Goal: Task Accomplishment & Management: Use online tool/utility

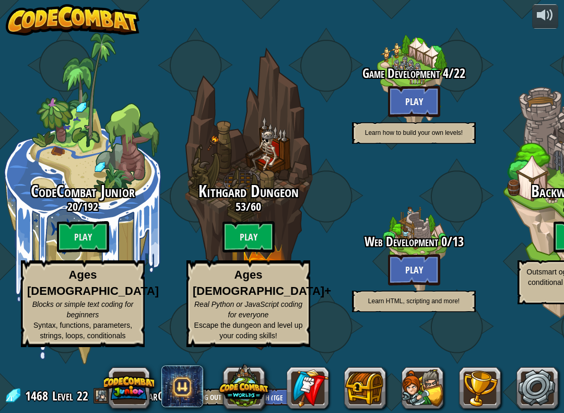
click at [400, 102] on btn "Play" at bounding box center [414, 101] width 52 height 31
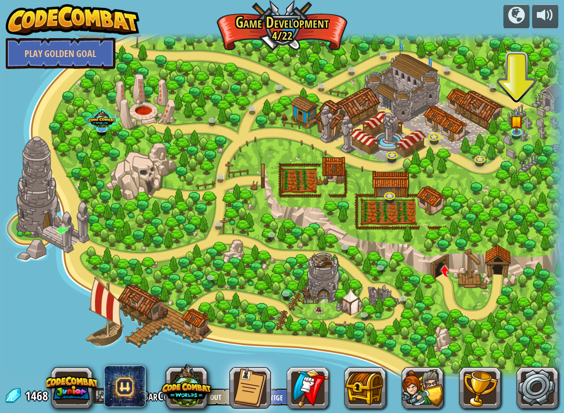
click at [525, 129] on link at bounding box center [517, 134] width 21 height 16
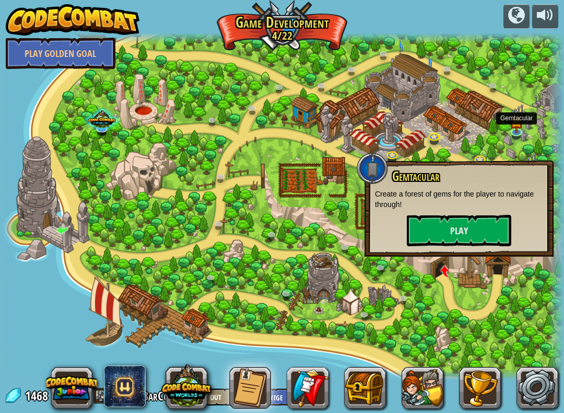
click at [474, 235] on button "Play" at bounding box center [459, 230] width 104 height 31
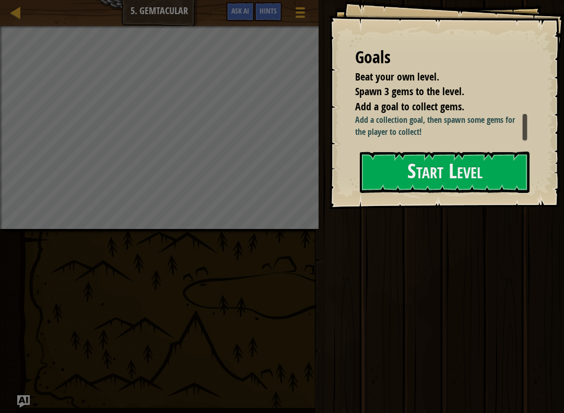
click at [505, 192] on button "Start Level" at bounding box center [445, 171] width 170 height 41
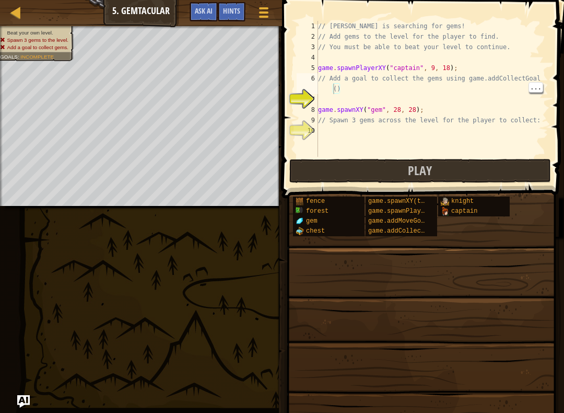
click at [319, 102] on div "// [PERSON_NAME] is searching for gems! // Add gems to the level for the player…" at bounding box center [432, 99] width 232 height 157
type textarea "g"
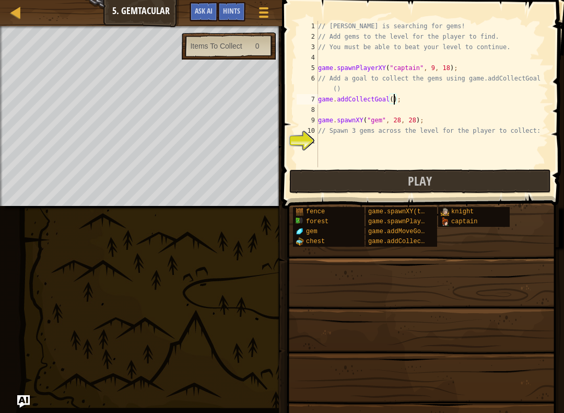
type textarea "game.addCollectGoal(4);"
type textarea "// Spawn 3 gems across the level for the player to collect:"
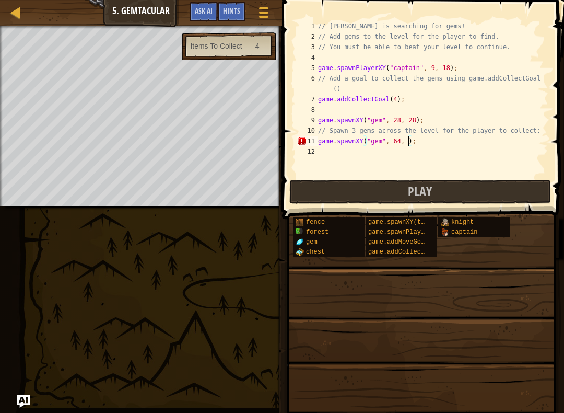
scroll to position [5, 7]
type textarea "game.spawnXY("gem", 64, 14);"
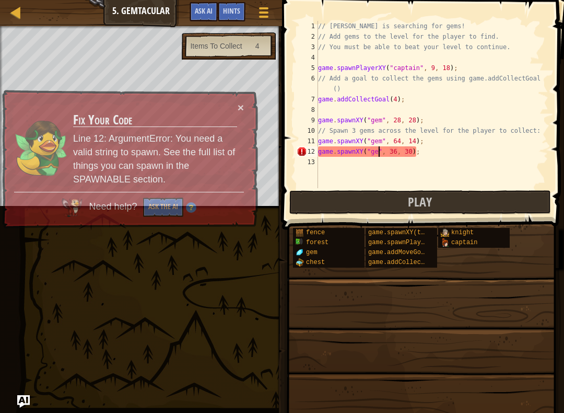
scroll to position [5, 5]
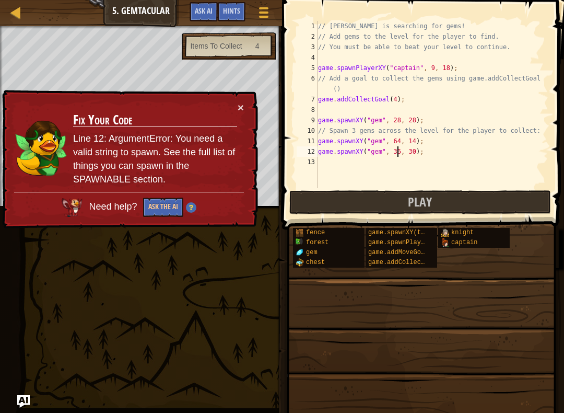
click at [245, 97] on div "× Fix Your Code Line 12: ArgumentError: You need a valid string to spawn. See t…" at bounding box center [129, 159] width 258 height 139
click at [241, 111] on button "×" at bounding box center [241, 107] width 6 height 11
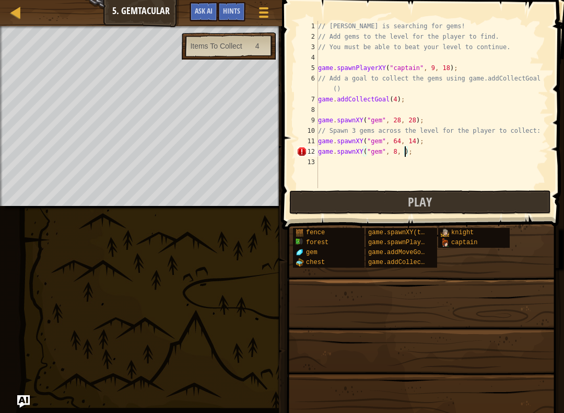
scroll to position [5, 7]
type textarea "game.spawnXY("gem", 8, 59);"
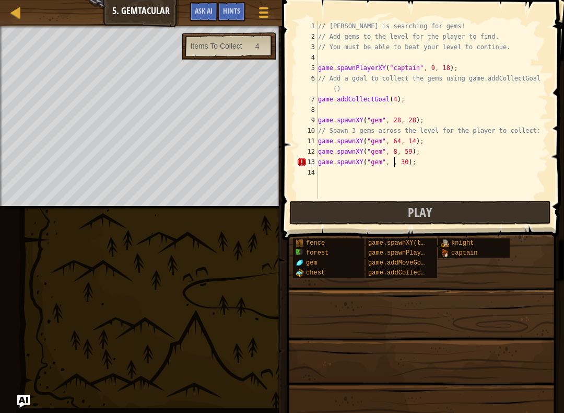
scroll to position [5, 7]
type textarea "game.spawnXY("gem", 43, 43);"
click at [345, 208] on button "Play" at bounding box center [420, 213] width 262 height 24
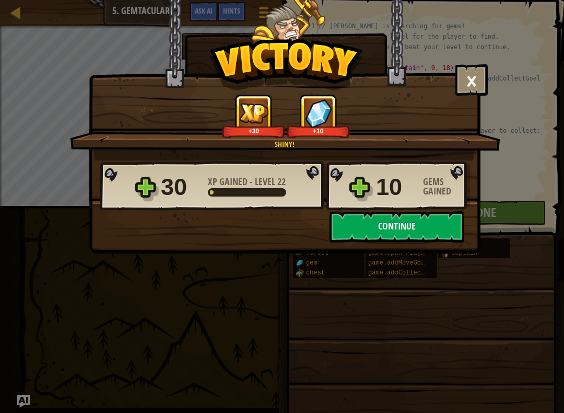
click at [437, 230] on button "Continue" at bounding box center [397, 226] width 135 height 31
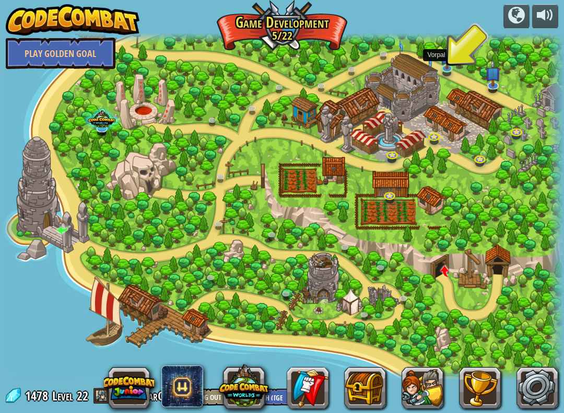
click at [453, 54] on img at bounding box center [447, 57] width 14 height 24
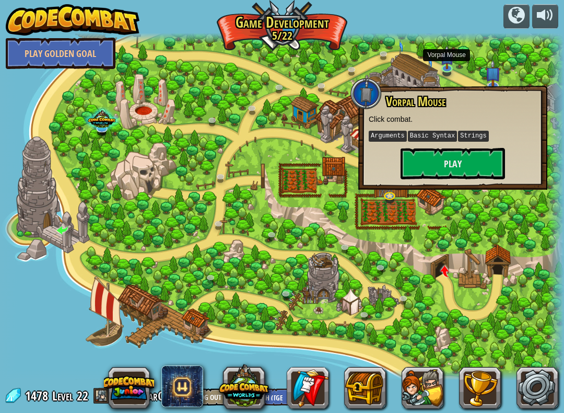
click at [474, 162] on button "Play" at bounding box center [453, 163] width 104 height 31
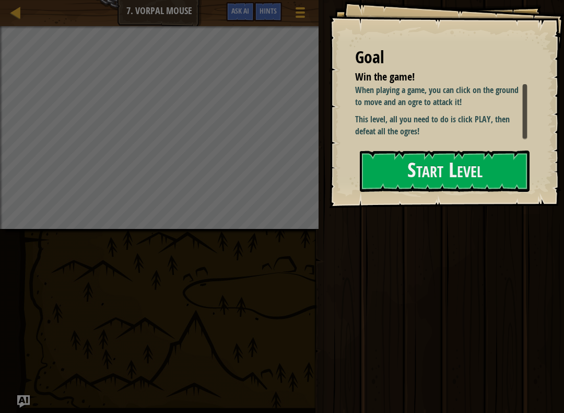
click at [16, 9] on div at bounding box center [15, 12] width 13 height 13
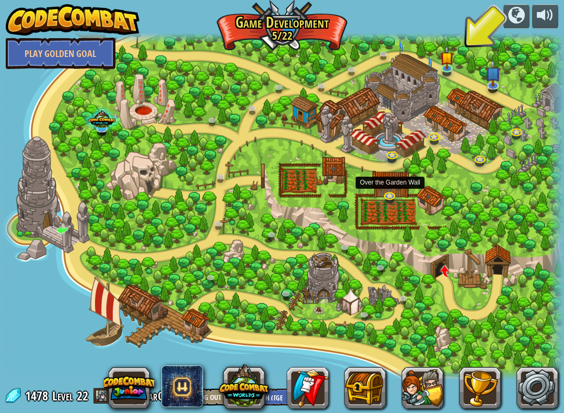
click at [389, 201] on link at bounding box center [390, 198] width 21 height 16
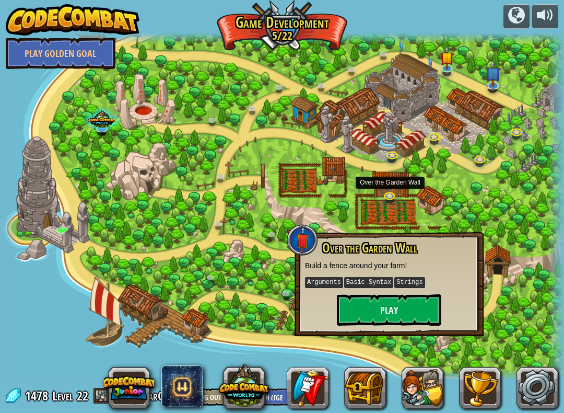
click at [401, 315] on button "Play" at bounding box center [389, 309] width 104 height 31
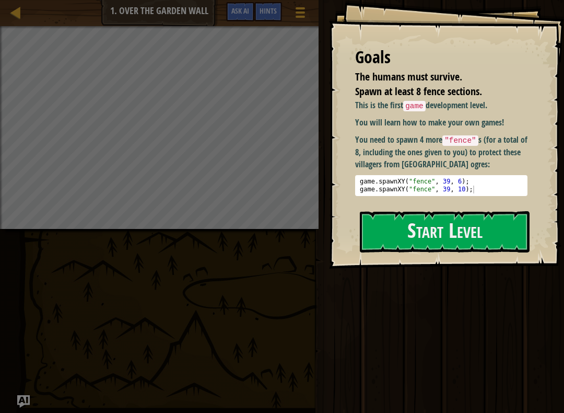
click at [13, 8] on div at bounding box center [15, 12] width 13 height 13
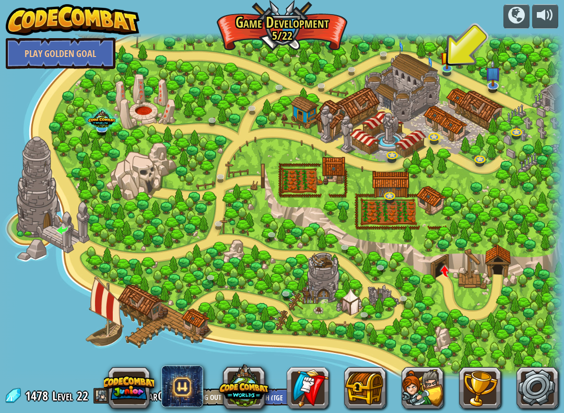
click at [393, 157] on link at bounding box center [393, 157] width 21 height 16
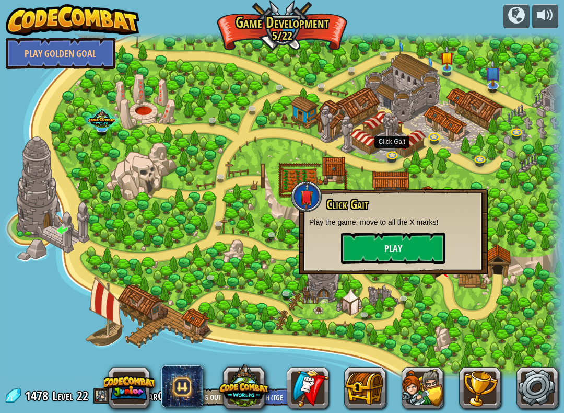
click at [422, 250] on button "Play" at bounding box center [393, 247] width 104 height 31
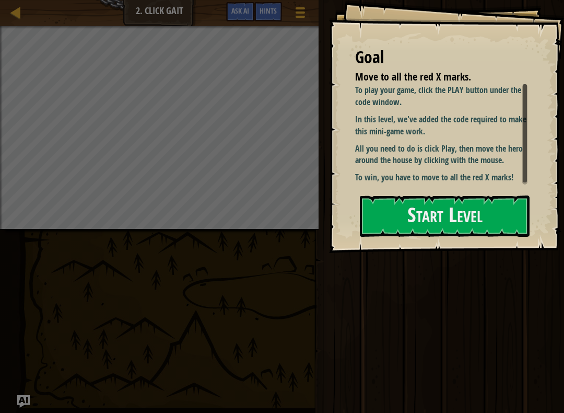
click at [484, 196] on button "Start Level" at bounding box center [445, 215] width 170 height 41
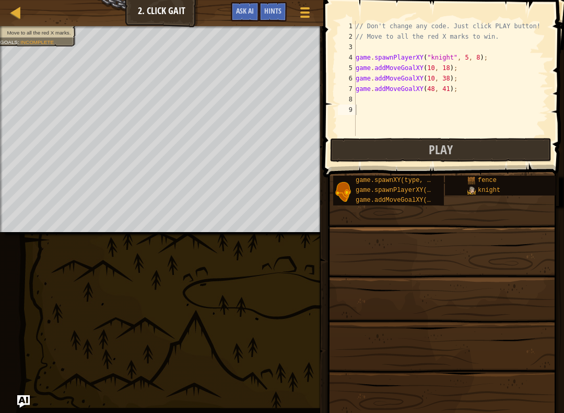
click at [487, 154] on button "Play" at bounding box center [440, 150] width 221 height 24
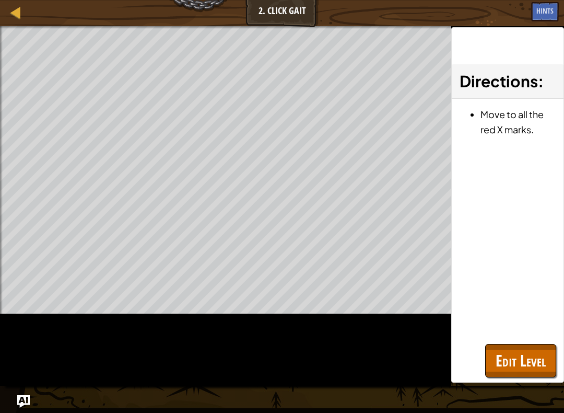
click at [5, 16] on div "Map 2. Click Gait Game Menu Done Hints Ask AI" at bounding box center [282, 13] width 564 height 26
click at [24, 15] on link "Map" at bounding box center [23, 13] width 5 height 14
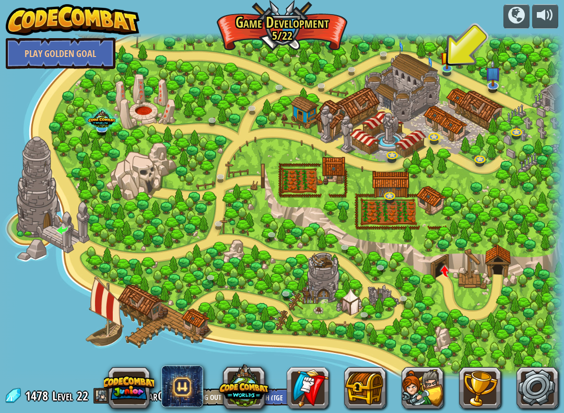
click at [442, 138] on link at bounding box center [435, 139] width 21 height 16
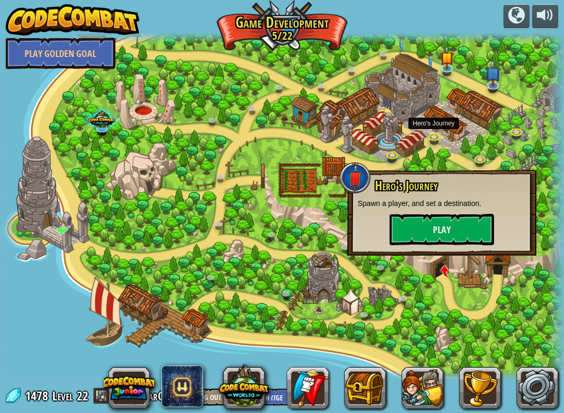
click at [457, 235] on button "Play" at bounding box center [442, 229] width 104 height 31
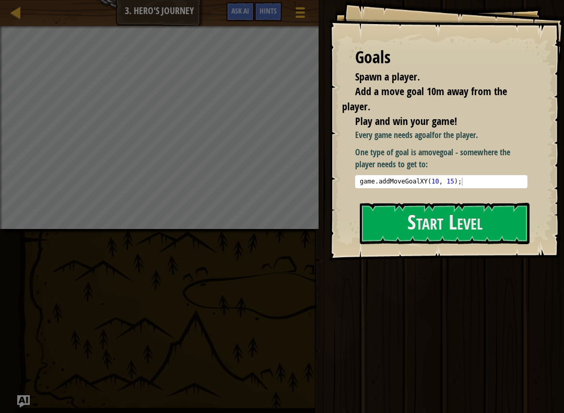
click at [397, 209] on button "Start Level" at bounding box center [445, 223] width 170 height 41
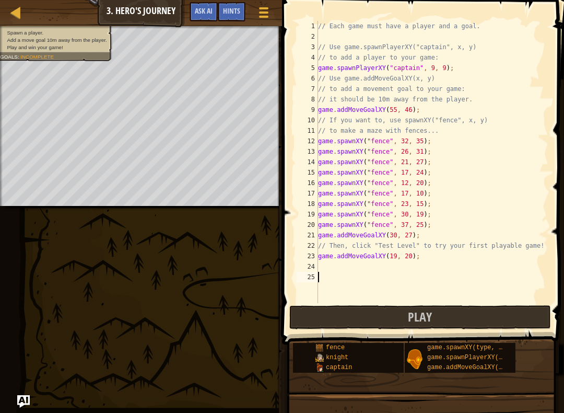
click at [362, 321] on button "Play" at bounding box center [420, 317] width 262 height 24
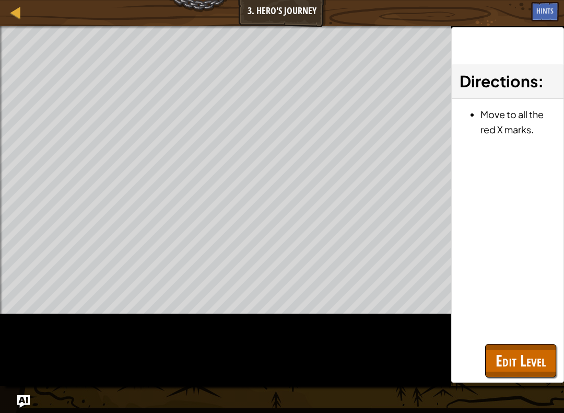
click at [17, 6] on div at bounding box center [15, 12] width 13 height 13
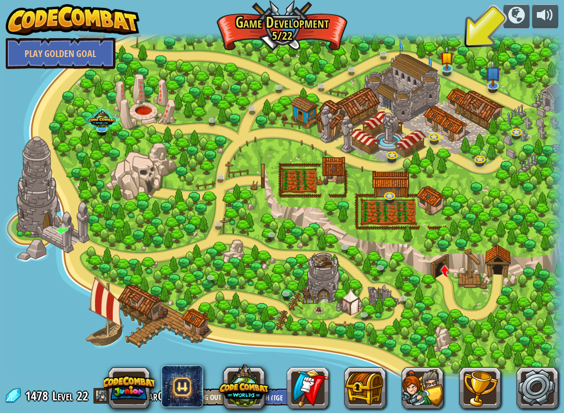
click at [484, 166] on link at bounding box center [481, 161] width 21 height 16
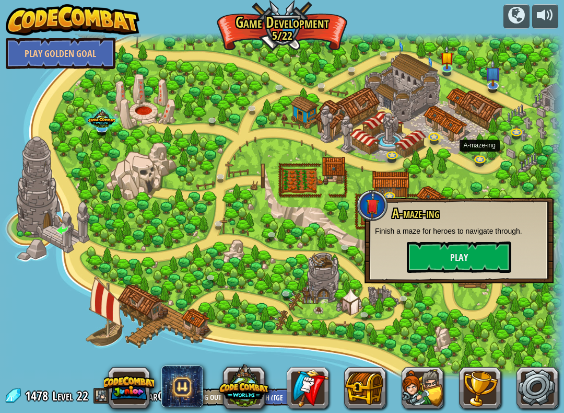
click at [466, 266] on button "Play" at bounding box center [459, 256] width 104 height 31
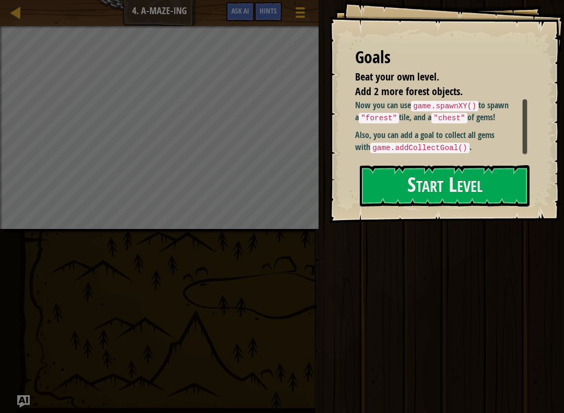
click at [411, 190] on button "Start Level" at bounding box center [445, 185] width 170 height 41
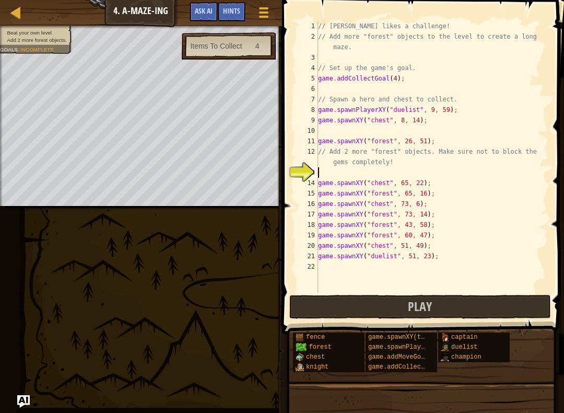
click at [6, 3] on div "Map 4. A-maze-ing Game Menu Done Hints Ask AI" at bounding box center [141, 13] width 282 height 26
click at [16, 19] on div at bounding box center [15, 12] width 13 height 13
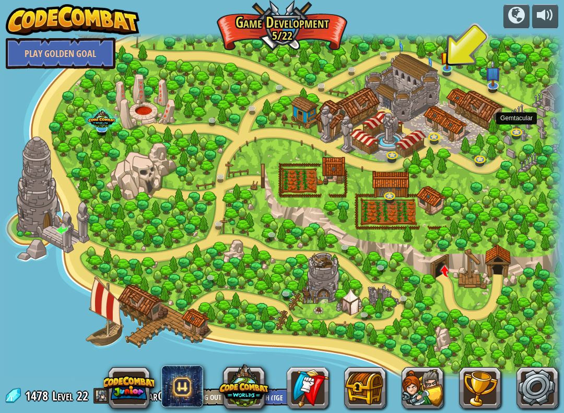
click at [514, 129] on link at bounding box center [517, 134] width 21 height 16
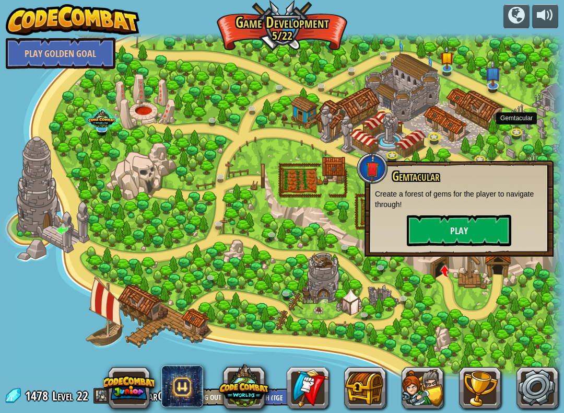
click at [459, 228] on button "Play" at bounding box center [459, 230] width 104 height 31
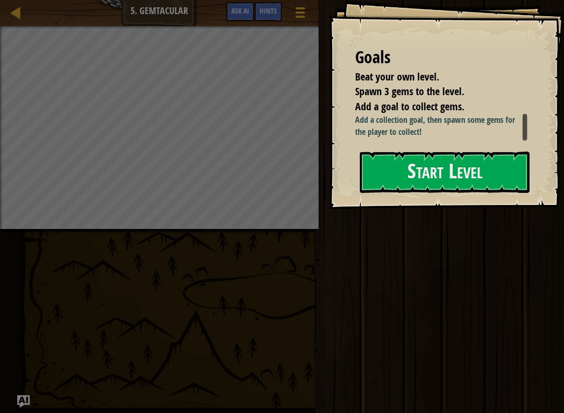
click at [17, 17] on div at bounding box center [15, 12] width 13 height 13
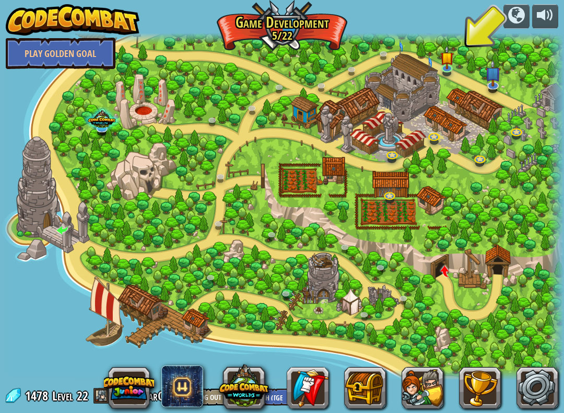
click at [508, 133] on link at bounding box center [517, 134] width 21 height 16
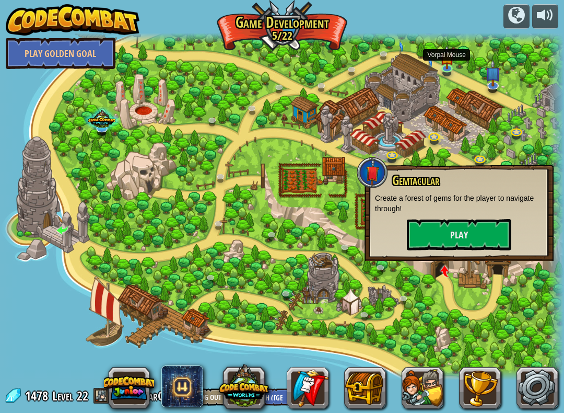
click at [446, 68] on img at bounding box center [447, 57] width 14 height 24
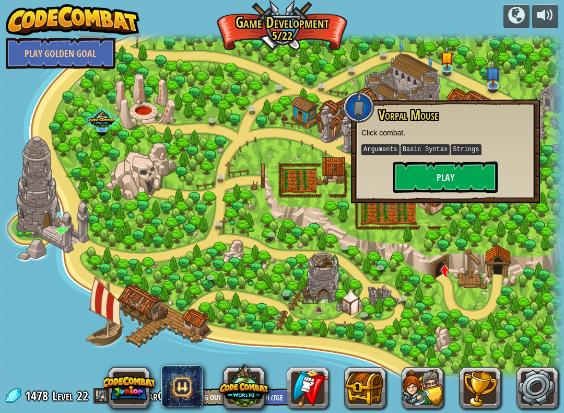
click at [440, 239] on div at bounding box center [282, 206] width 564 height 347
